Goal: Task Accomplishment & Management: Manage account settings

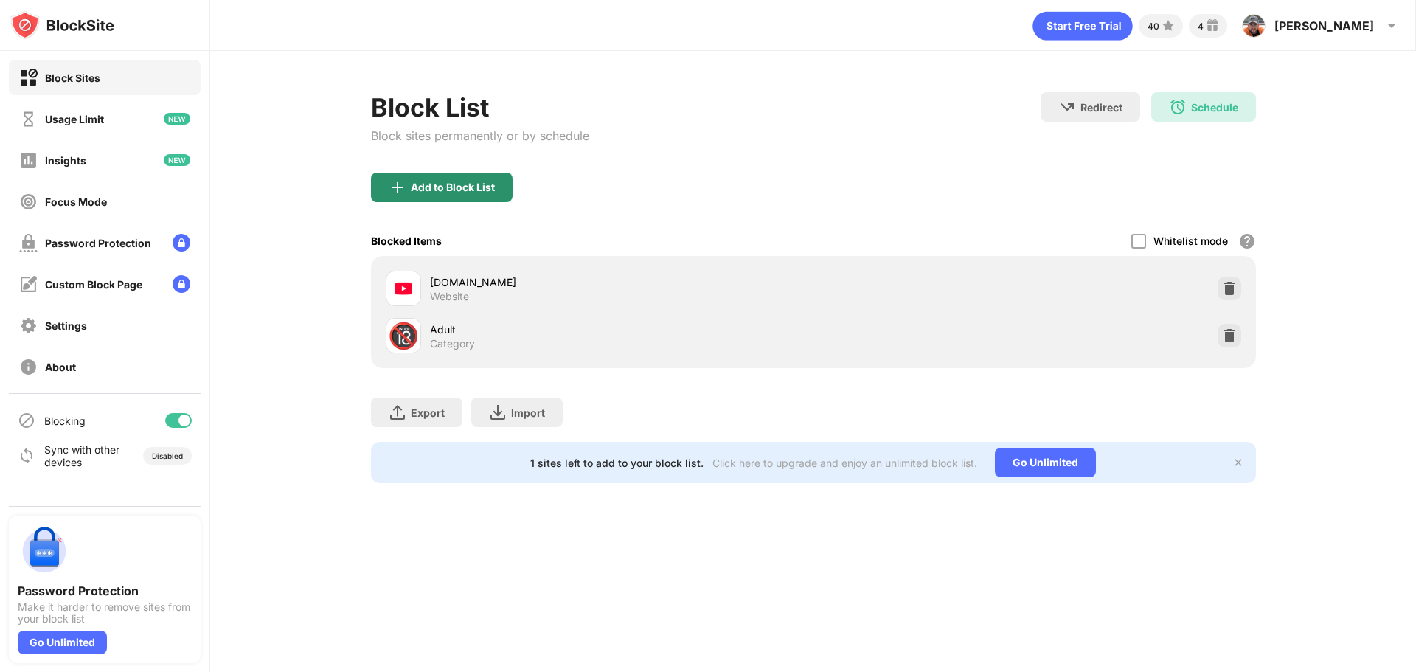
click at [461, 194] on div "Add to Block List" at bounding box center [442, 188] width 142 height 30
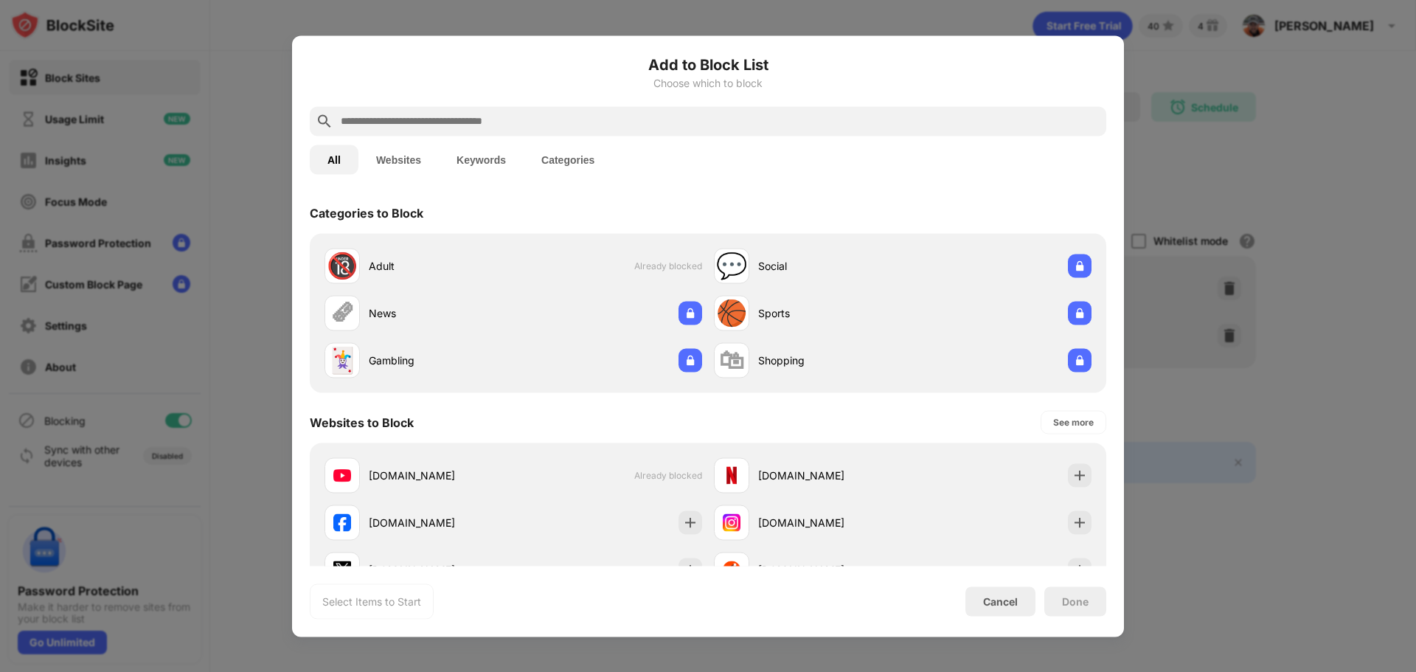
click at [462, 116] on input "text" at bounding box center [719, 121] width 761 height 18
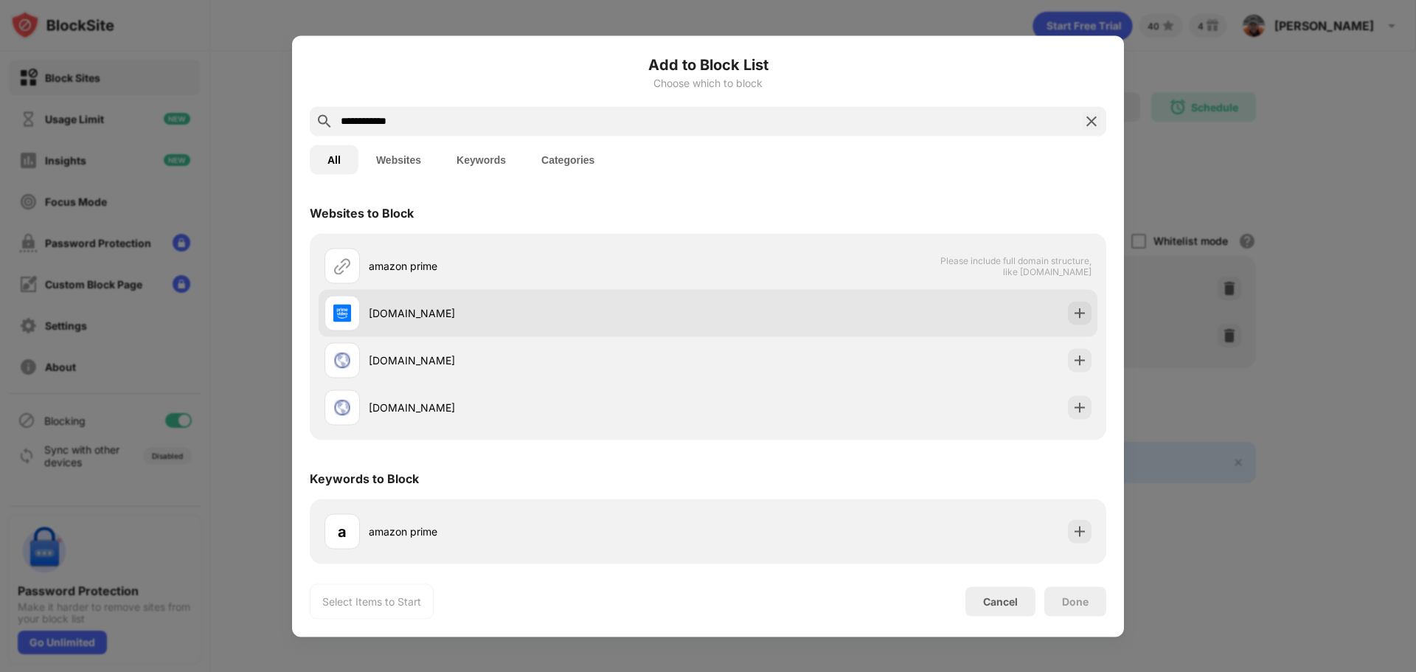
type input "**********"
click at [443, 313] on div "primevideo.com" at bounding box center [538, 312] width 339 height 15
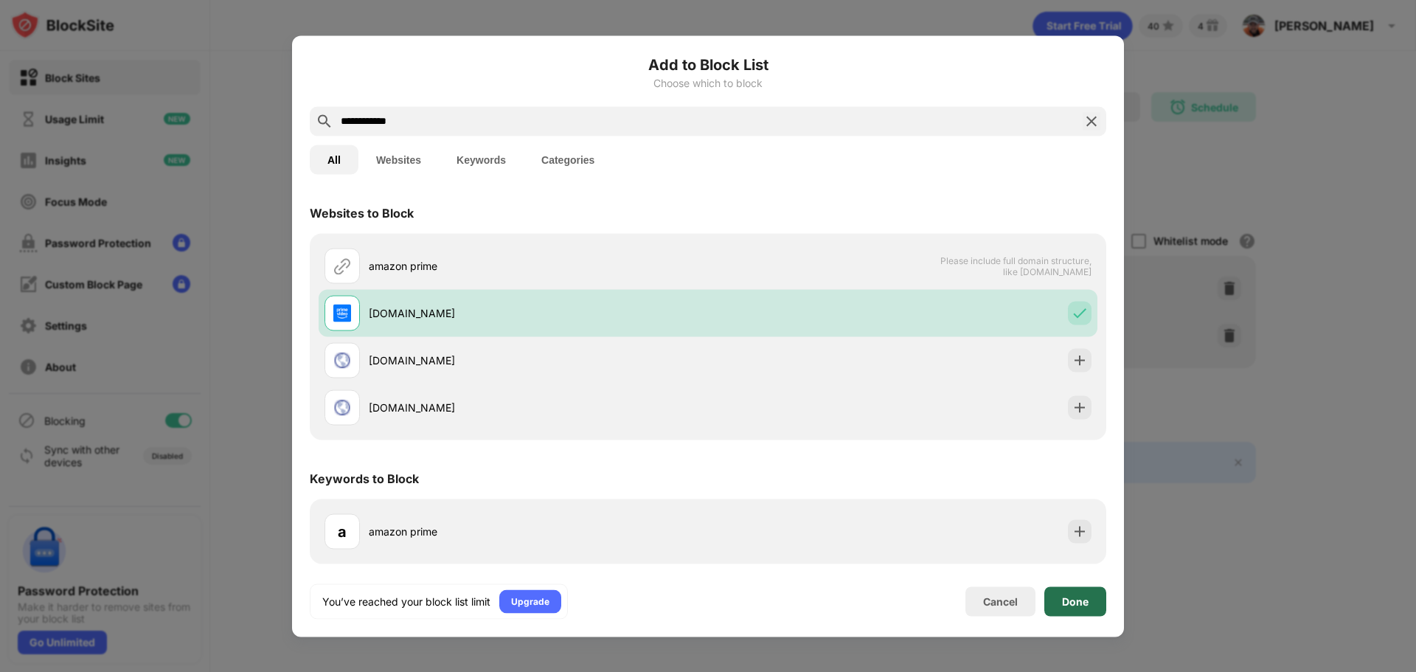
click at [1080, 595] on div "Done" at bounding box center [1075, 601] width 27 height 12
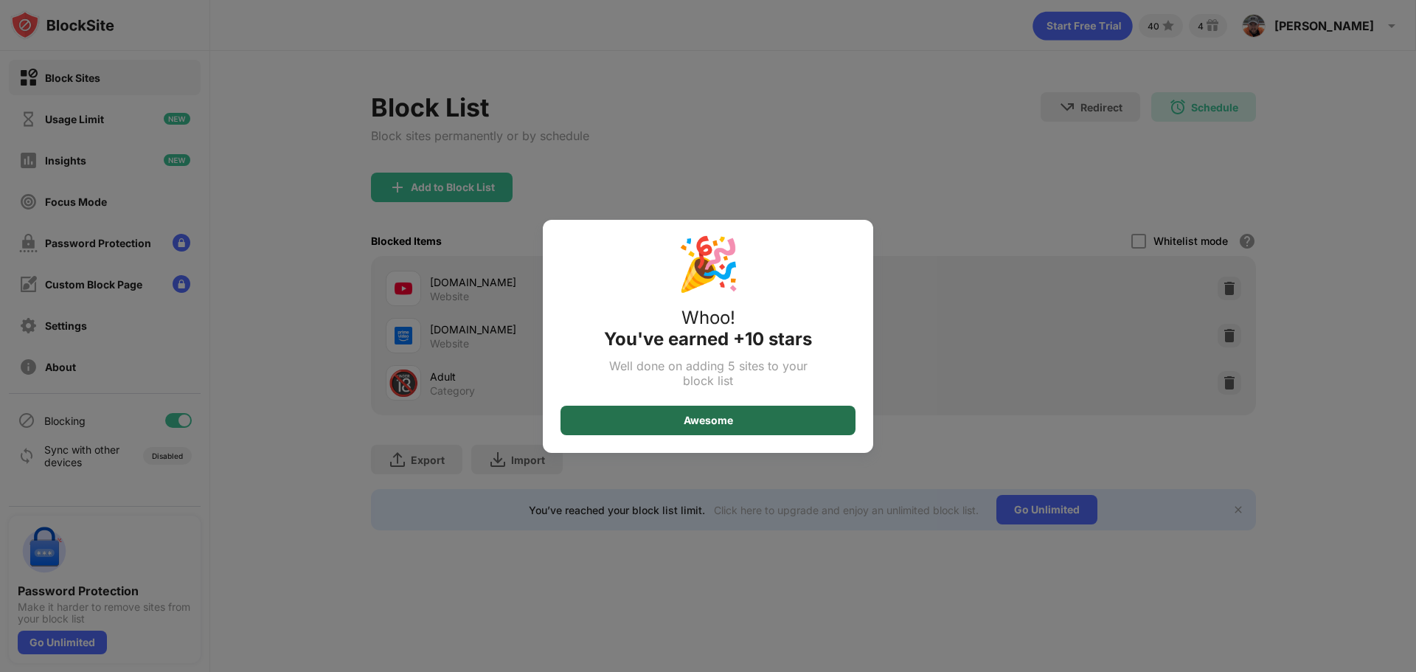
click at [711, 421] on div "Awesome" at bounding box center [708, 421] width 49 height 12
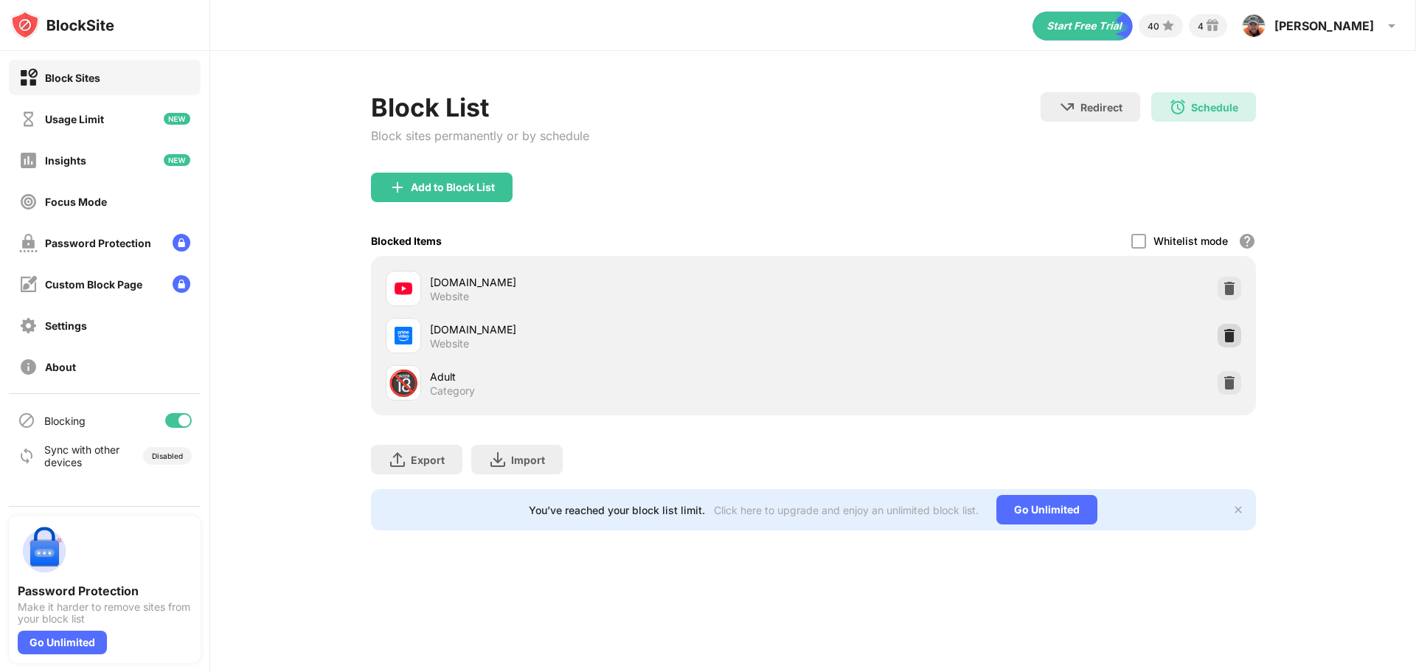
click at [1227, 335] on img at bounding box center [1229, 335] width 15 height 15
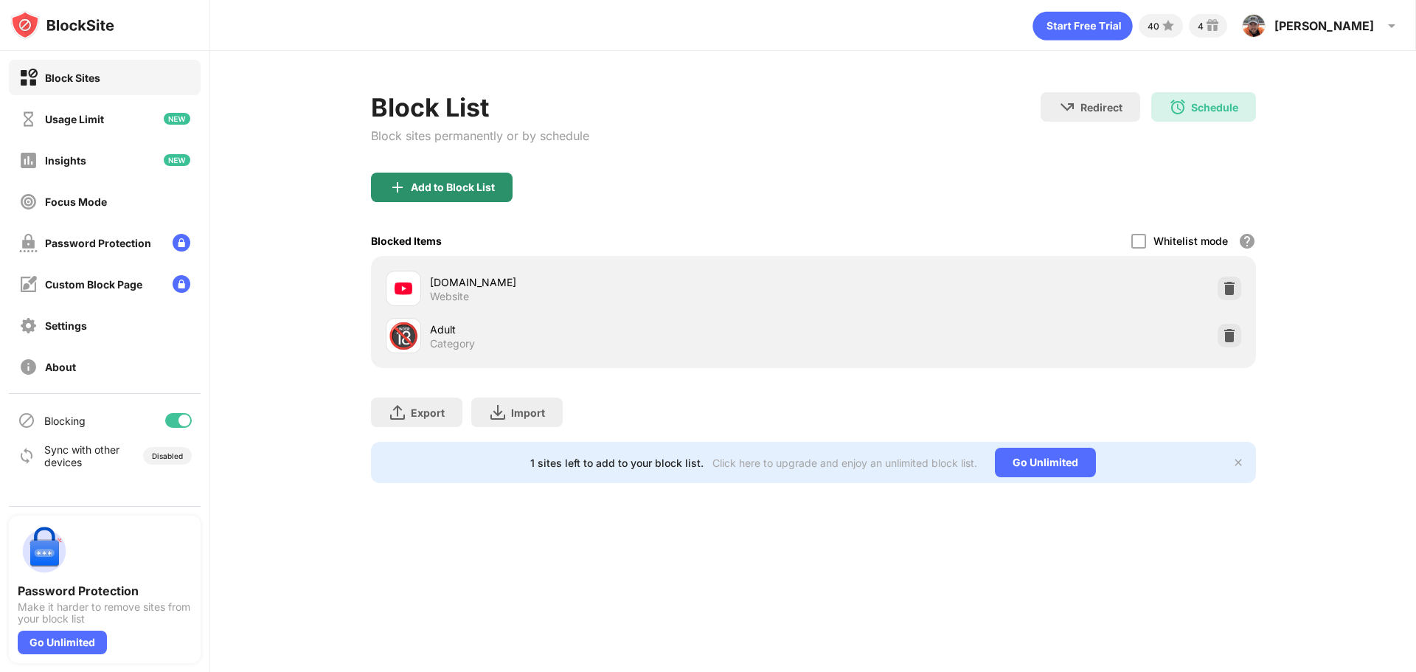
click at [460, 192] on div "Add to Block List" at bounding box center [453, 187] width 84 height 12
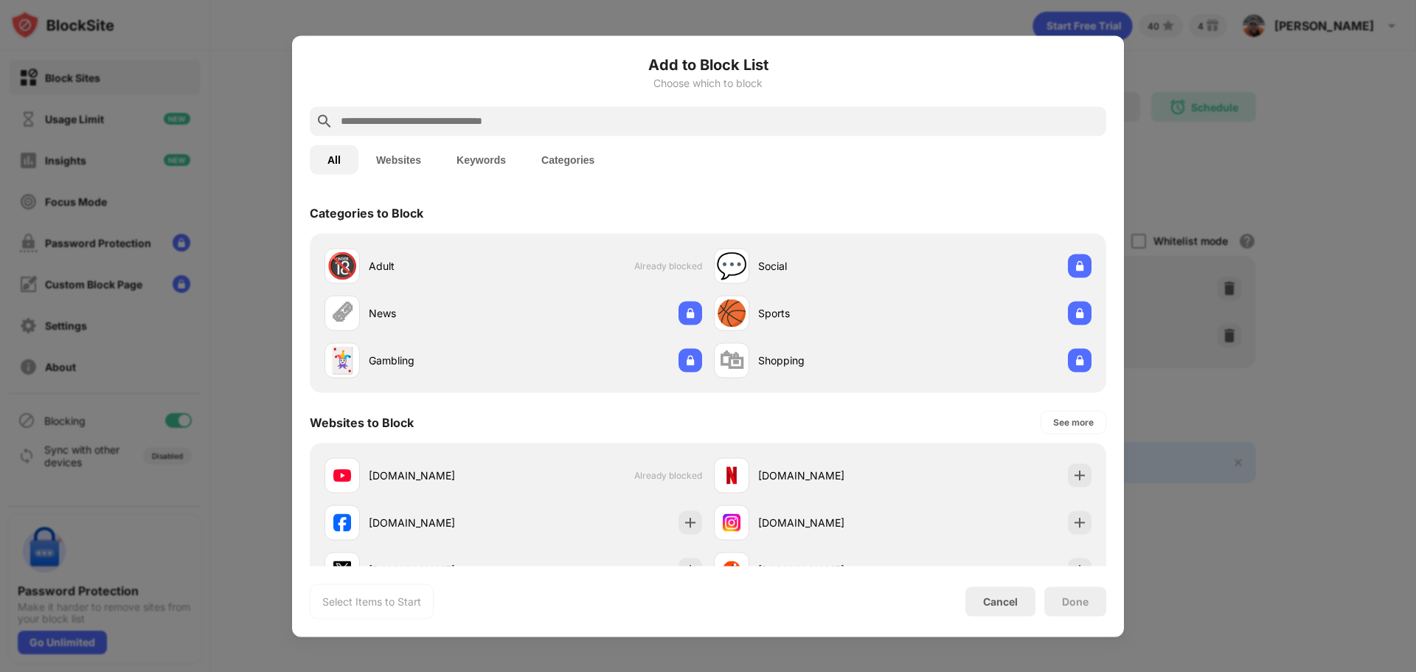
click at [430, 117] on input "text" at bounding box center [719, 121] width 761 height 18
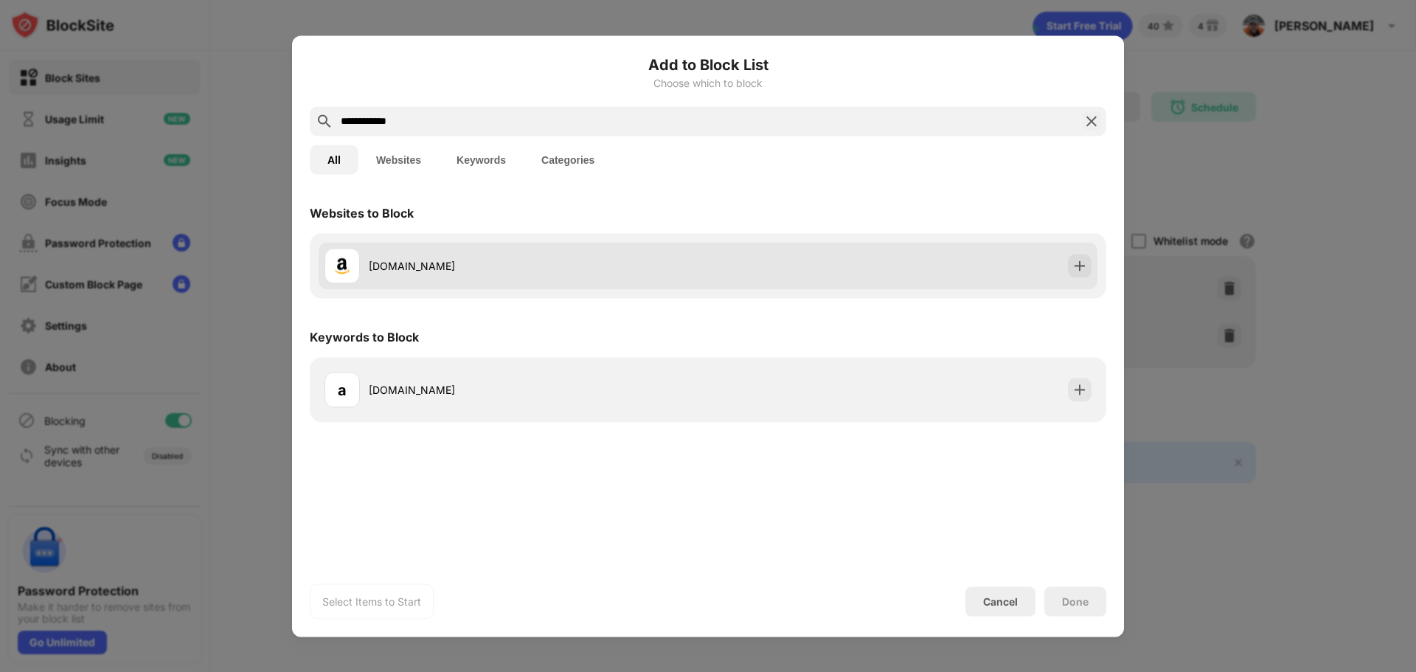
type input "**********"
click at [797, 252] on div "amazon.co.uk" at bounding box center [708, 265] width 779 height 47
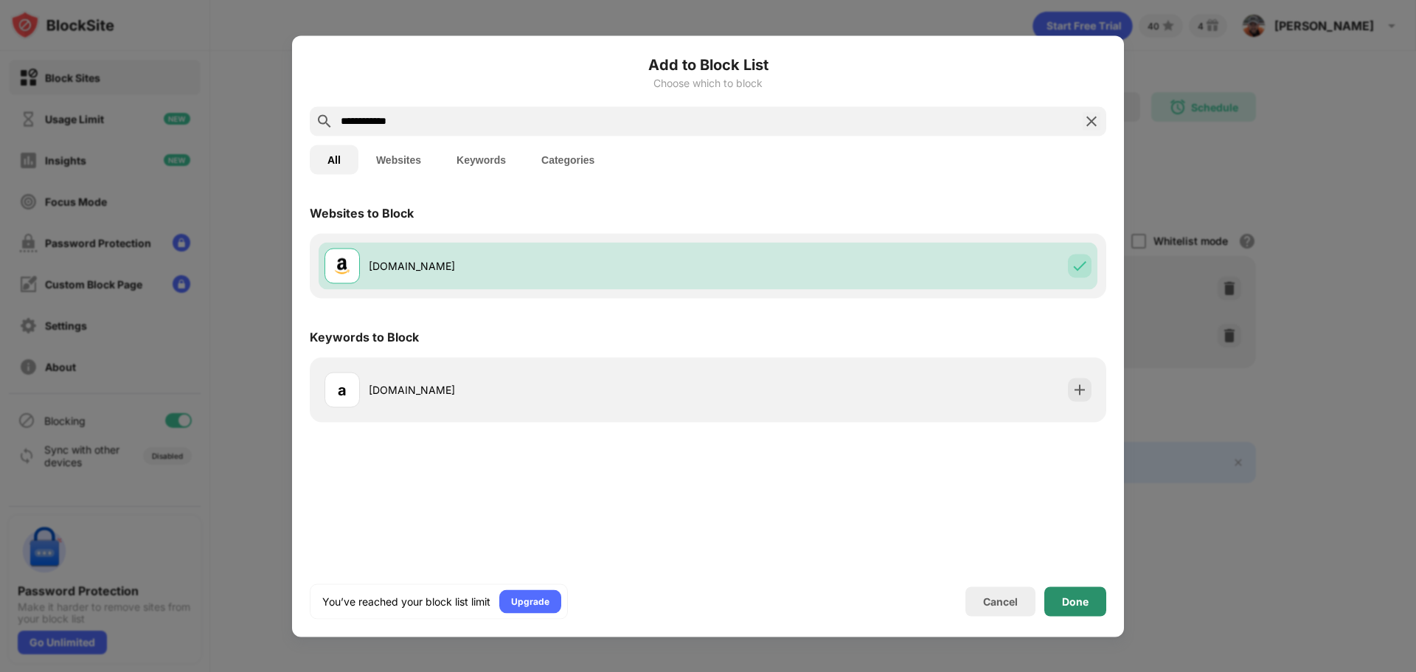
click at [1065, 603] on div "Done" at bounding box center [1075, 601] width 27 height 12
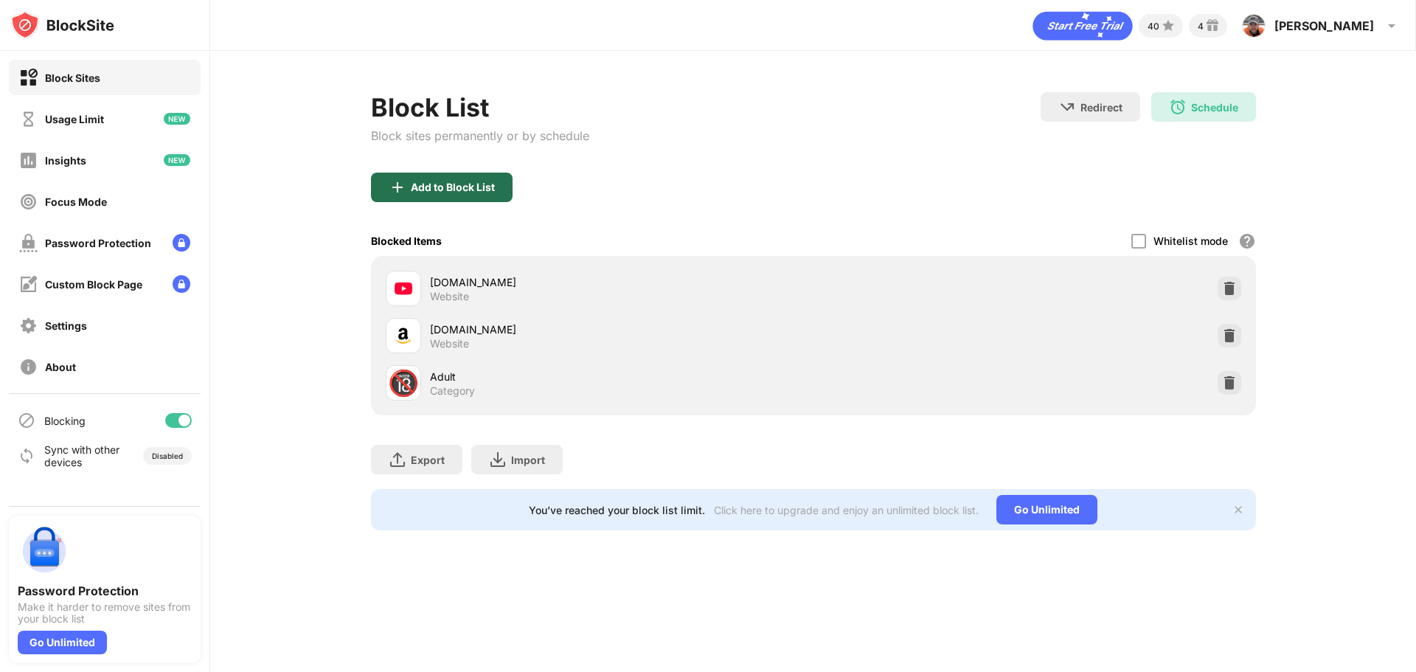
click at [460, 181] on div "Add to Block List" at bounding box center [453, 187] width 84 height 12
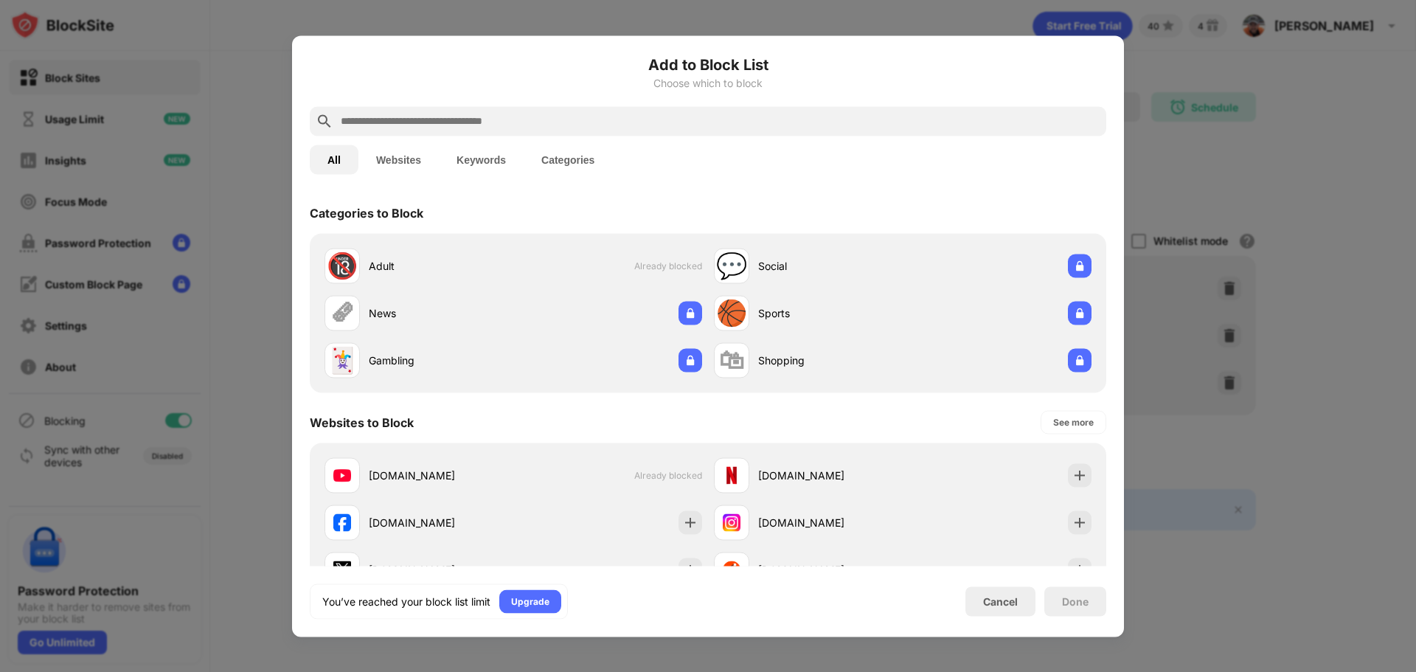
click at [519, 110] on div "Add to Block List Choose which to block All Websites Keywords Categories Catego…" at bounding box center [708, 336] width 797 height 566
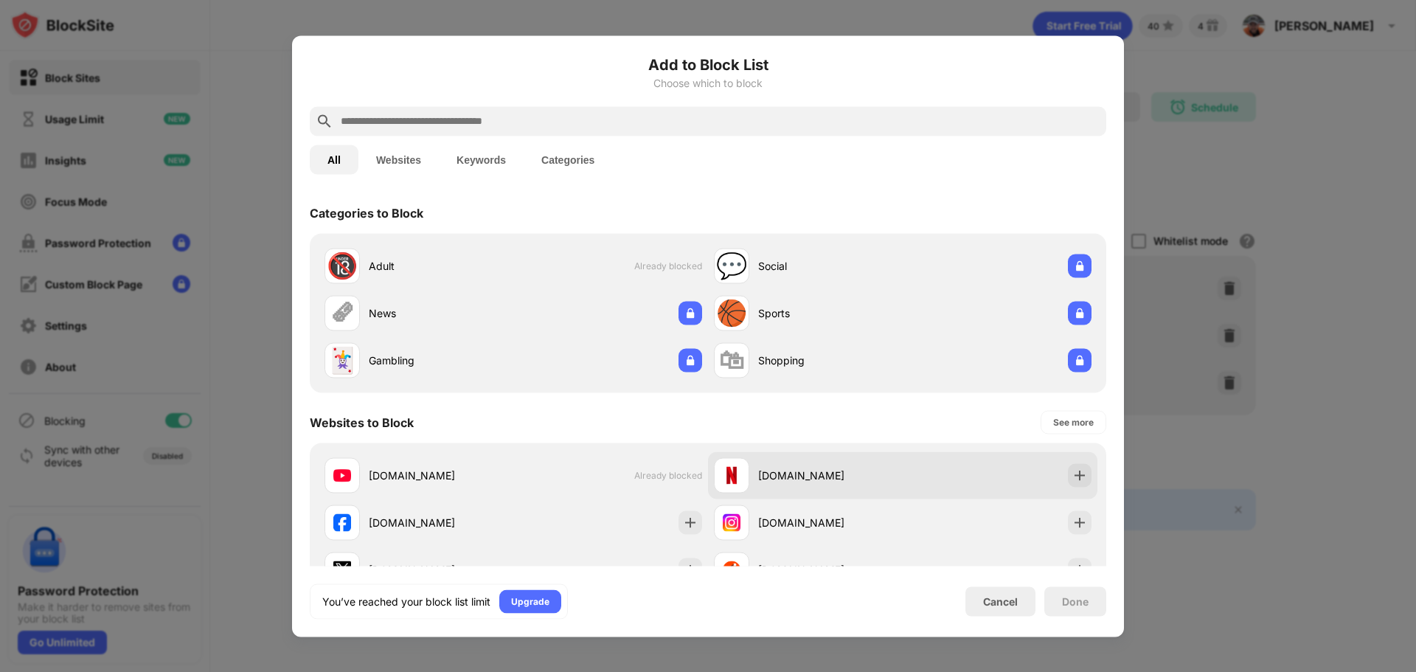
click at [798, 468] on div "netflix.com" at bounding box center [830, 475] width 145 height 15
click at [1057, 488] on div "netflix.com" at bounding box center [903, 474] width 390 height 47
click at [1075, 474] on img at bounding box center [1080, 475] width 15 height 15
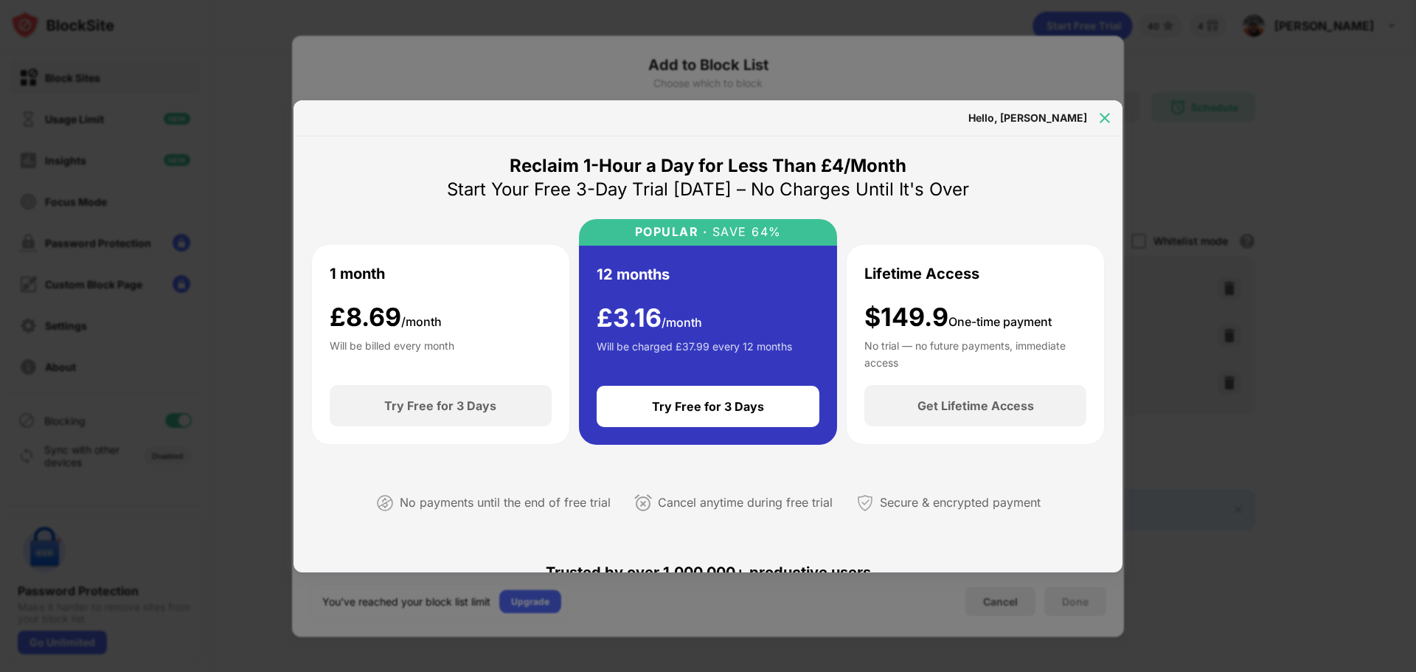
click at [1108, 113] on img at bounding box center [1105, 118] width 15 height 15
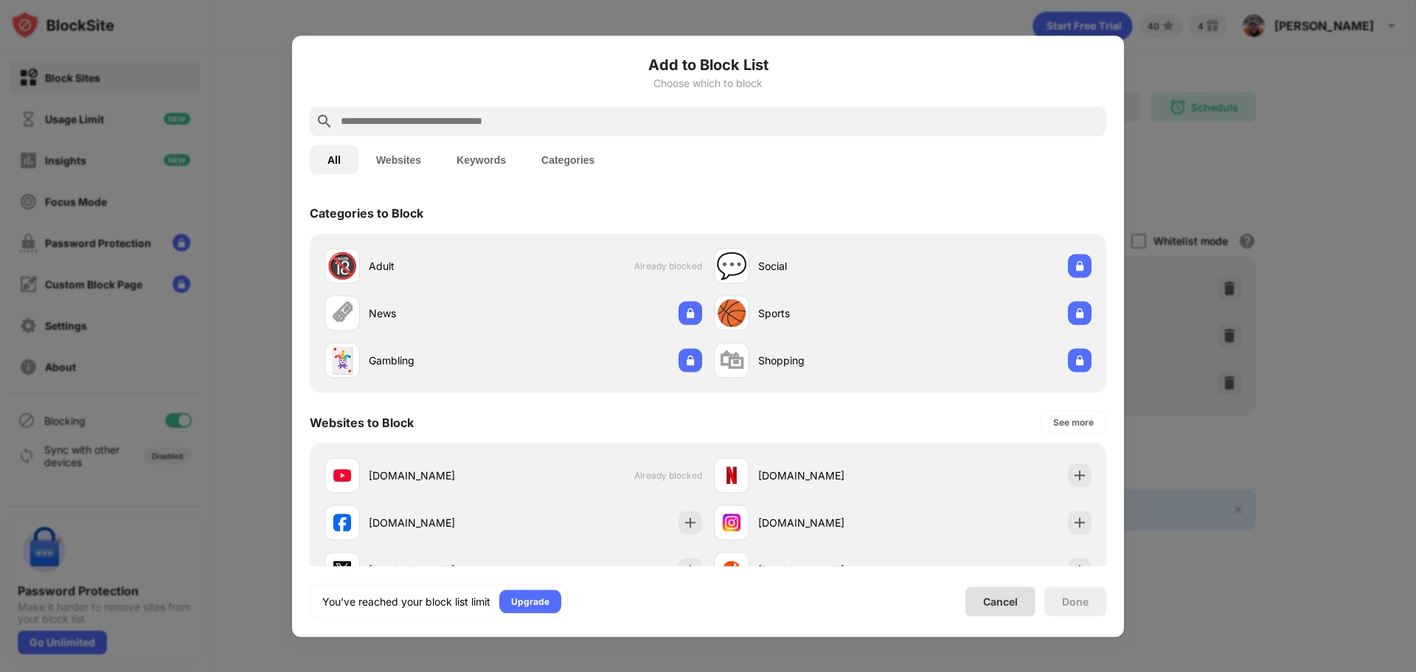
click at [981, 601] on div "Cancel" at bounding box center [1001, 601] width 70 height 30
